Goal: Navigation & Orientation: Go to known website

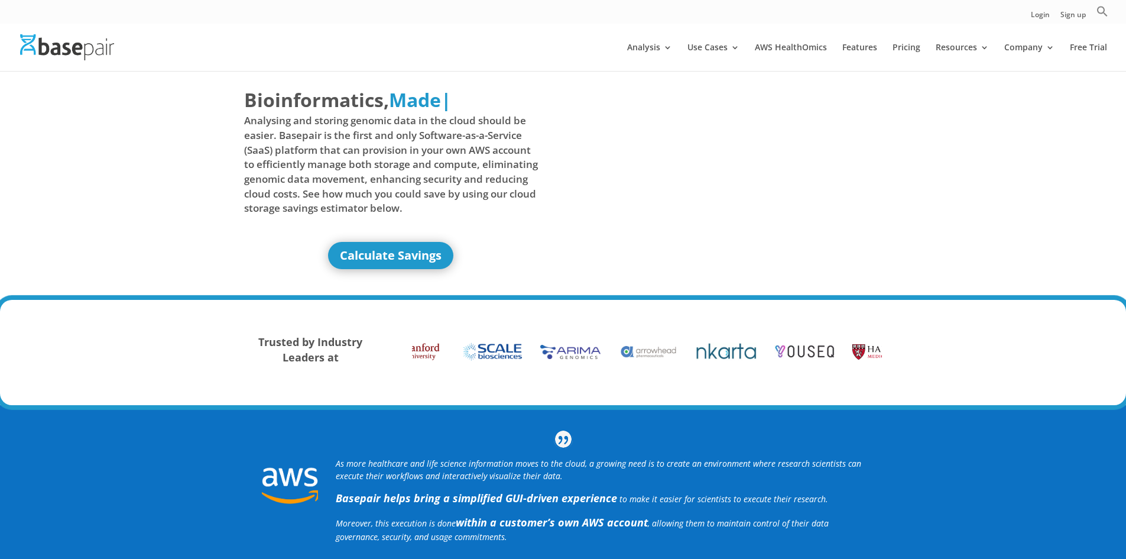
click at [83, 46] on img at bounding box center [67, 46] width 94 height 25
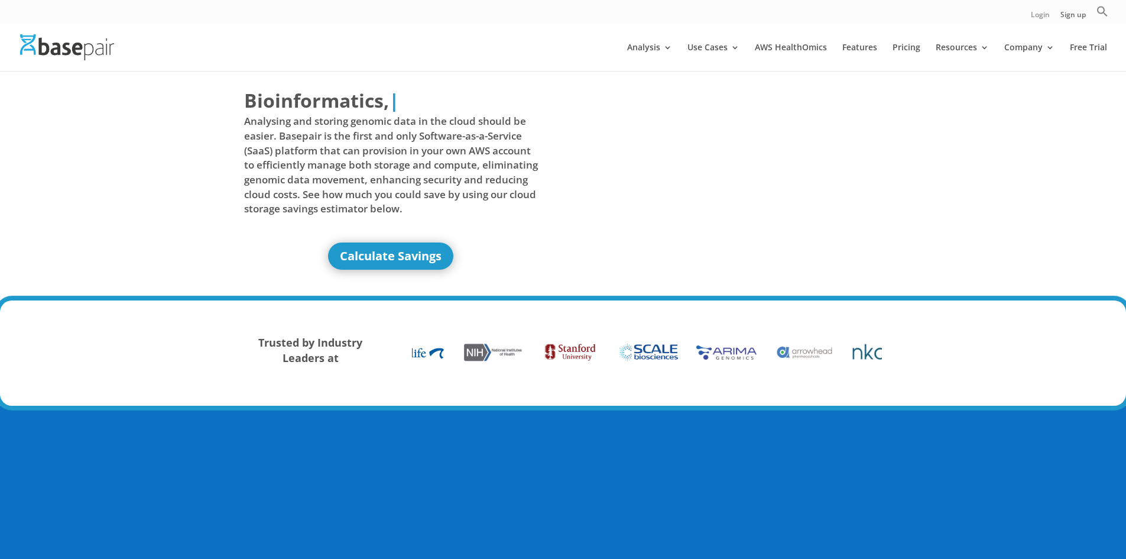
click at [1043, 17] on link "Login" at bounding box center [1040, 17] width 19 height 12
